Goal: Navigation & Orientation: Find specific page/section

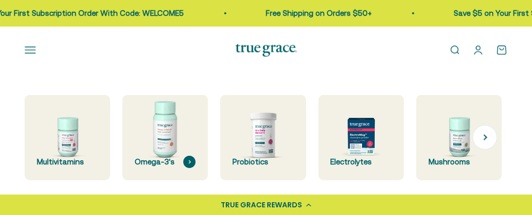
scroll to position [229, 0]
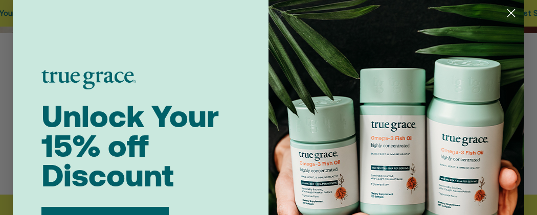
click at [509, 12] on icon "Close dialog" at bounding box center [511, 13] width 7 height 7
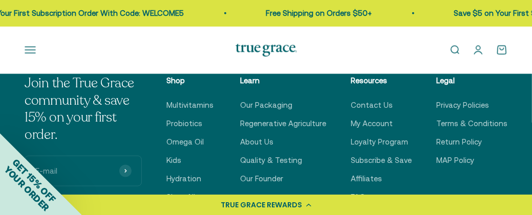
scroll to position [2980, 0]
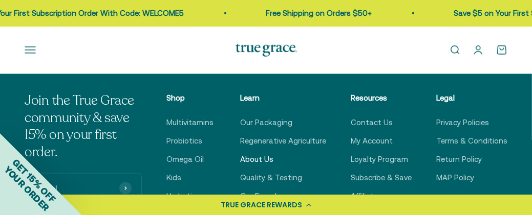
click at [259, 153] on link "About Us" at bounding box center [256, 159] width 33 height 12
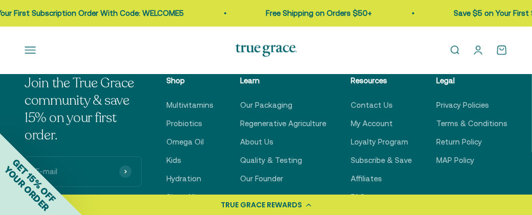
scroll to position [2033, 0]
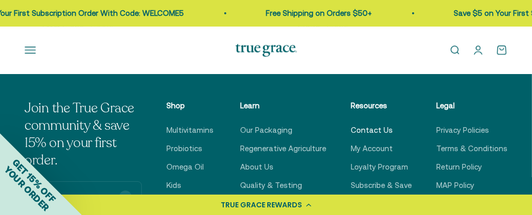
click at [367, 124] on link "Contact Us" at bounding box center [371, 130] width 42 height 12
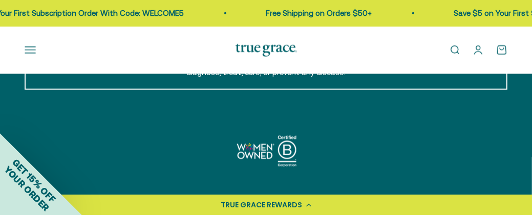
scroll to position [754, 0]
